Goal: Check status: Verify the current state of an ongoing process or item

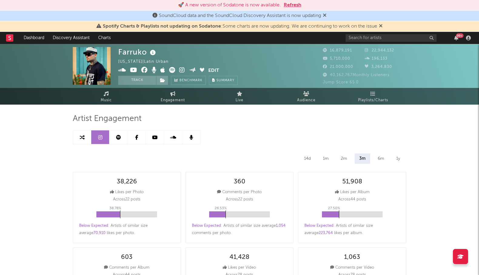
select select "6m"
click at [173, 100] on span "Engagement" at bounding box center [173, 100] width 24 height 7
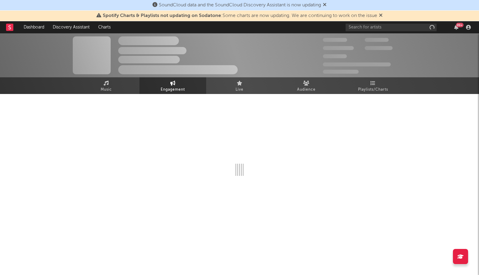
select select "1w"
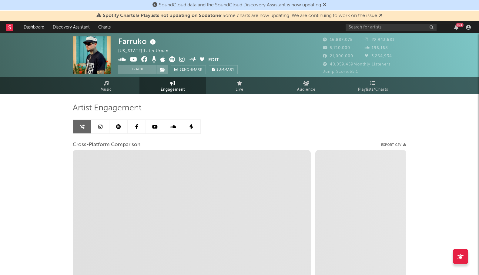
select select "1m"
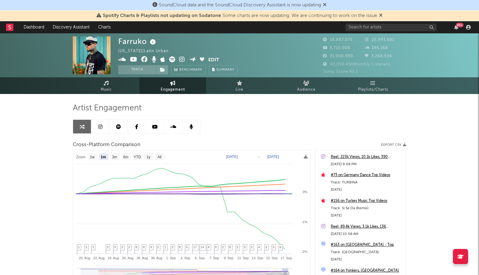
select select "1m"
